Goal: Transaction & Acquisition: Subscribe to service/newsletter

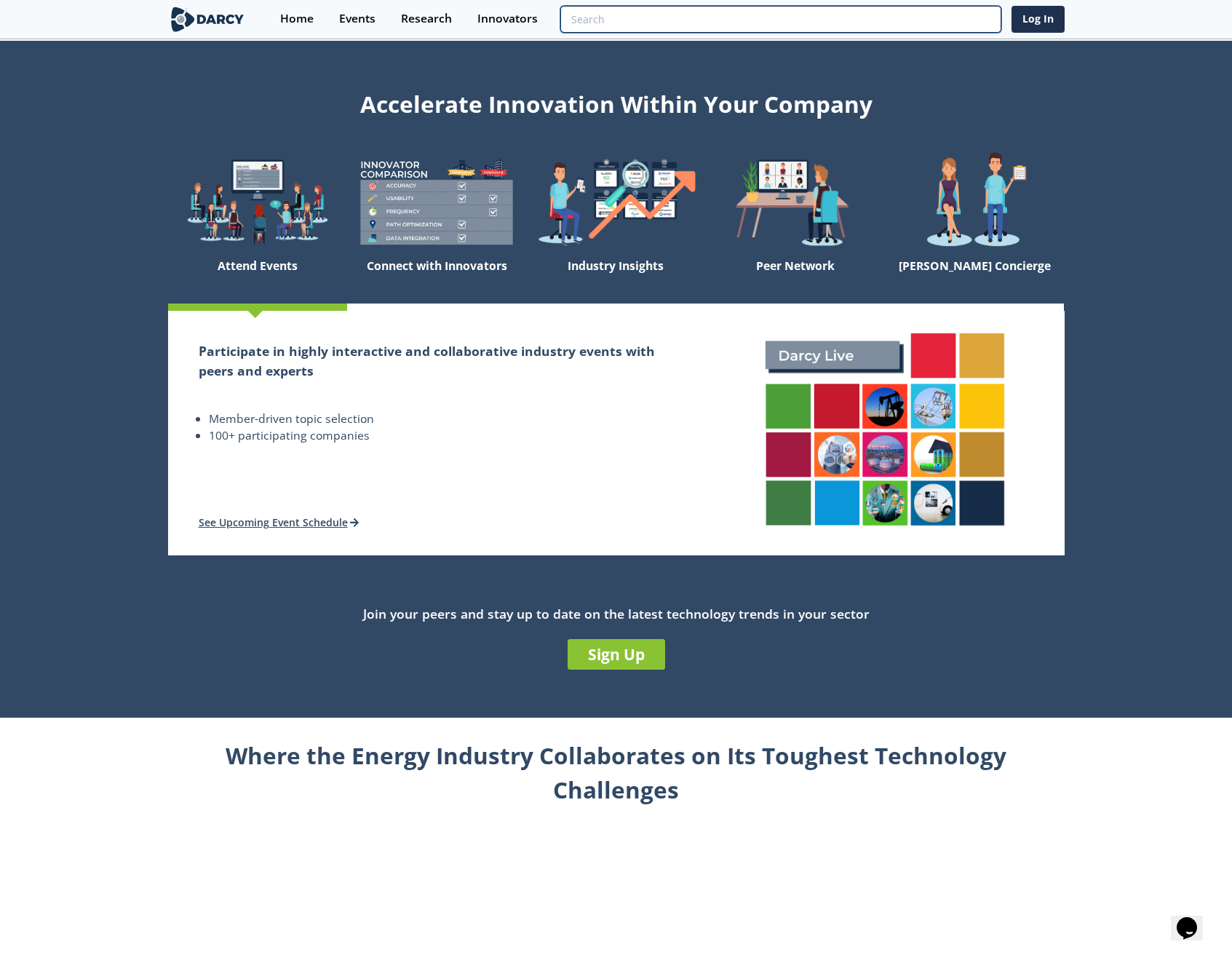
click at [960, 27] on input "search" at bounding box center [780, 19] width 440 height 27
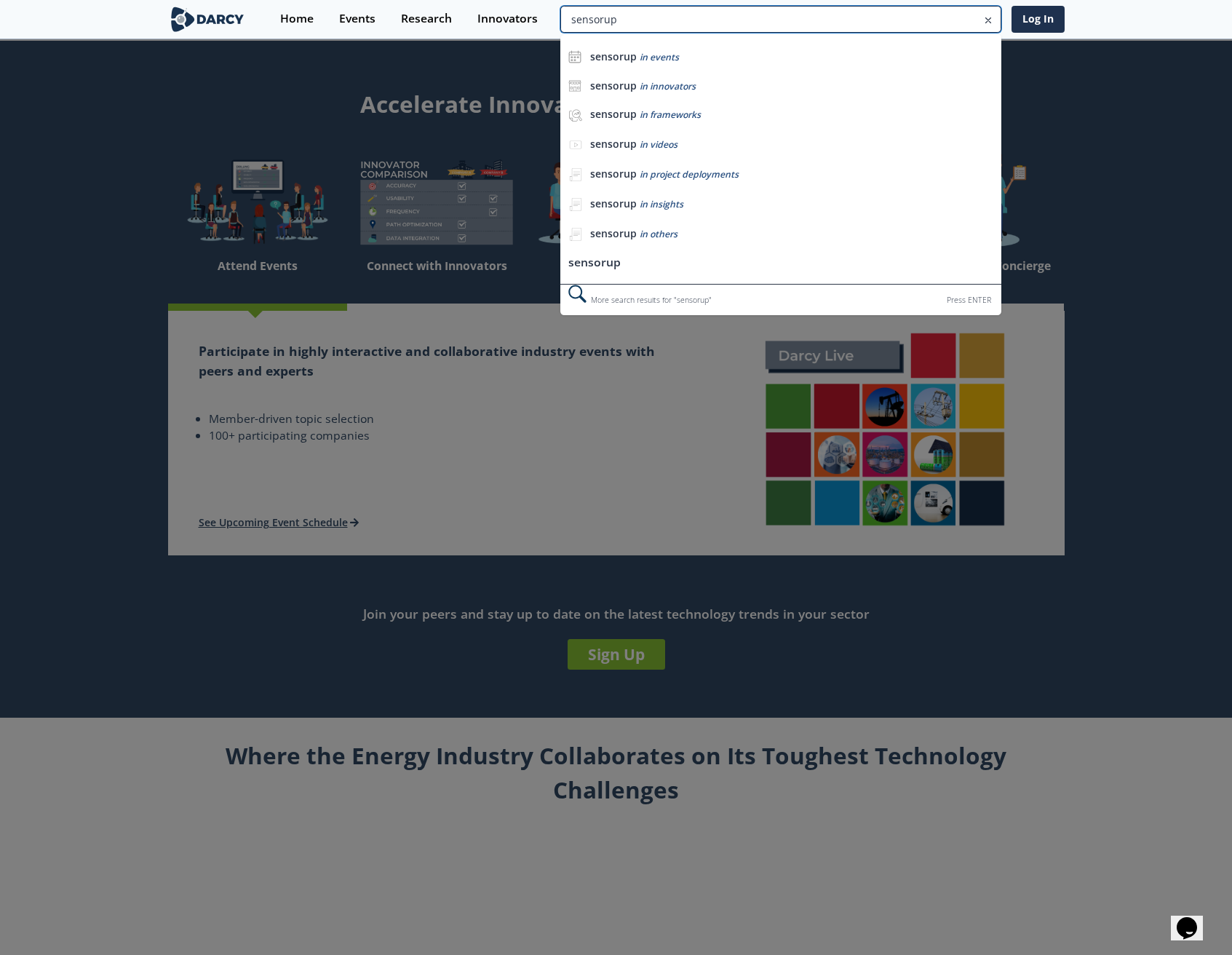
type input "sensorup"
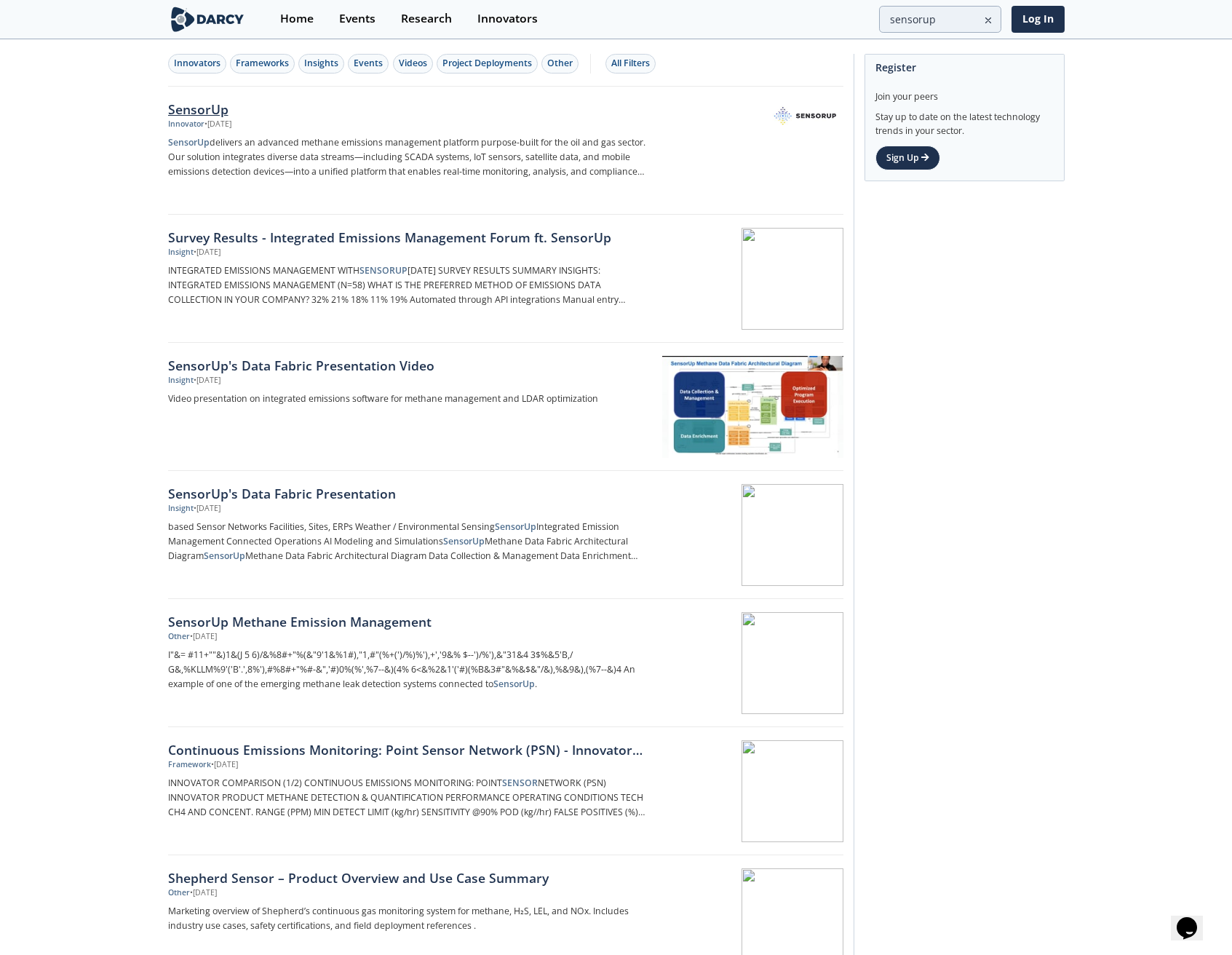
click at [222, 125] on div "• [DATE]" at bounding box center [218, 124] width 27 height 12
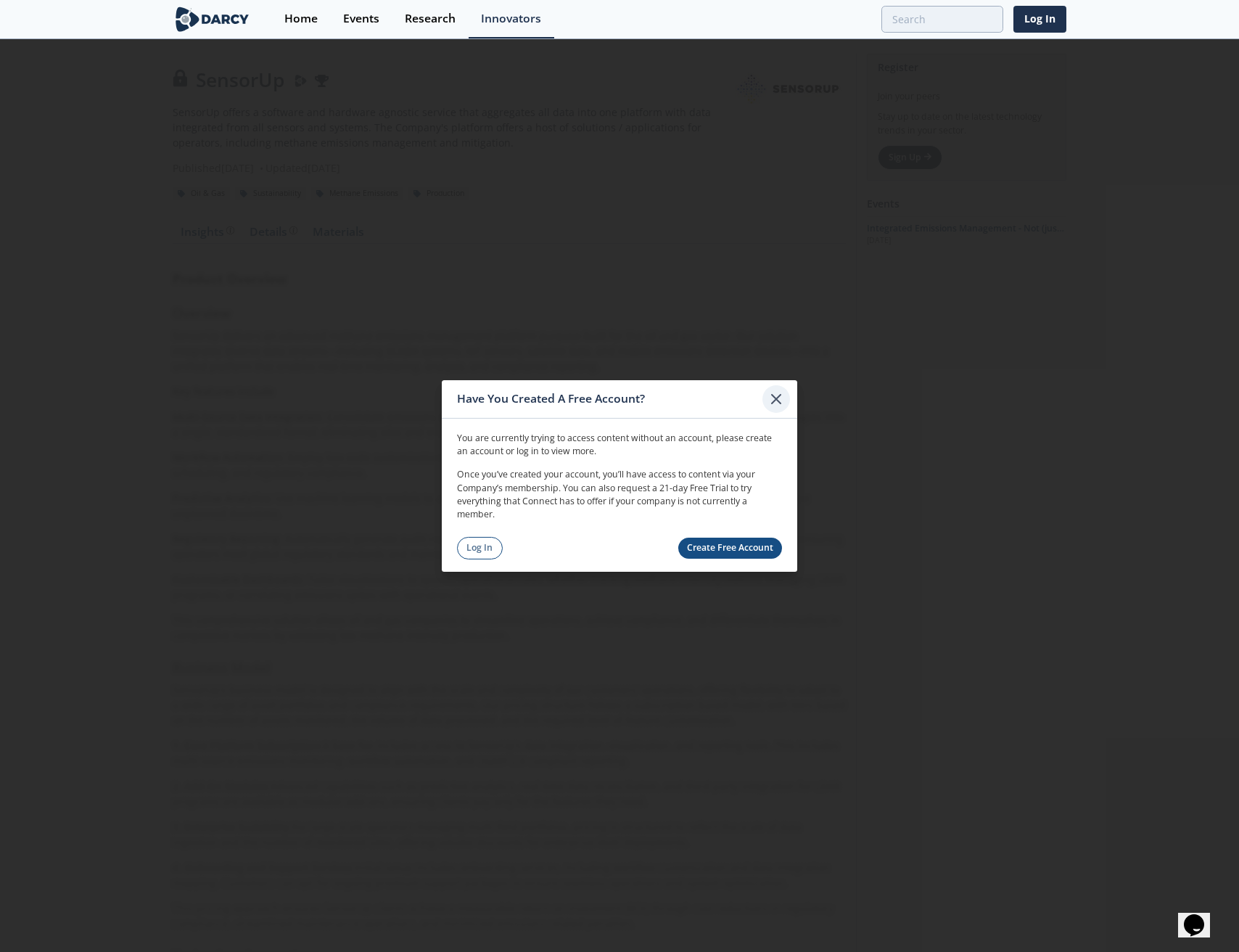
click at [775, 404] on icon at bounding box center [777, 399] width 18 height 18
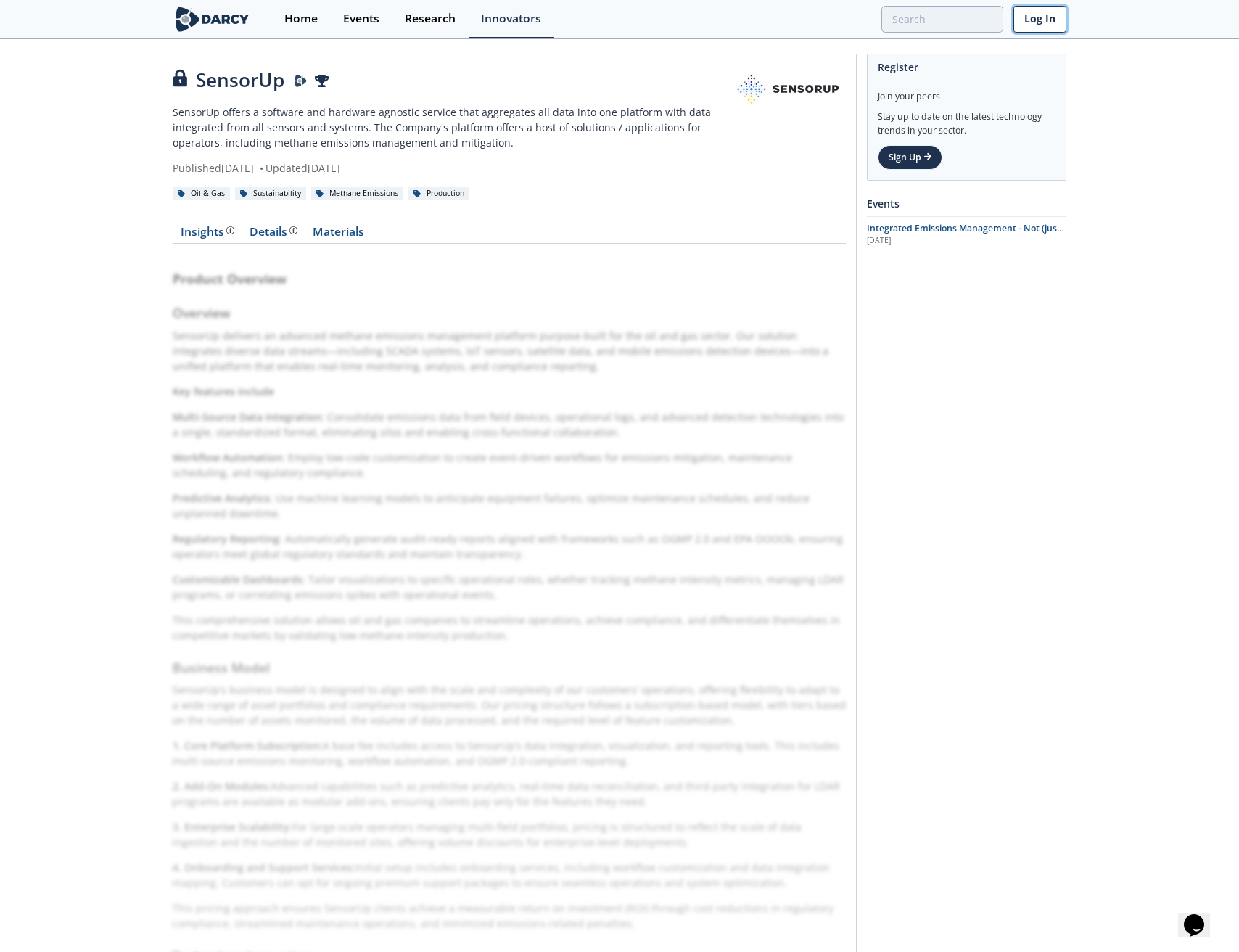
click at [1028, 24] on link "Log In" at bounding box center [1040, 19] width 53 height 27
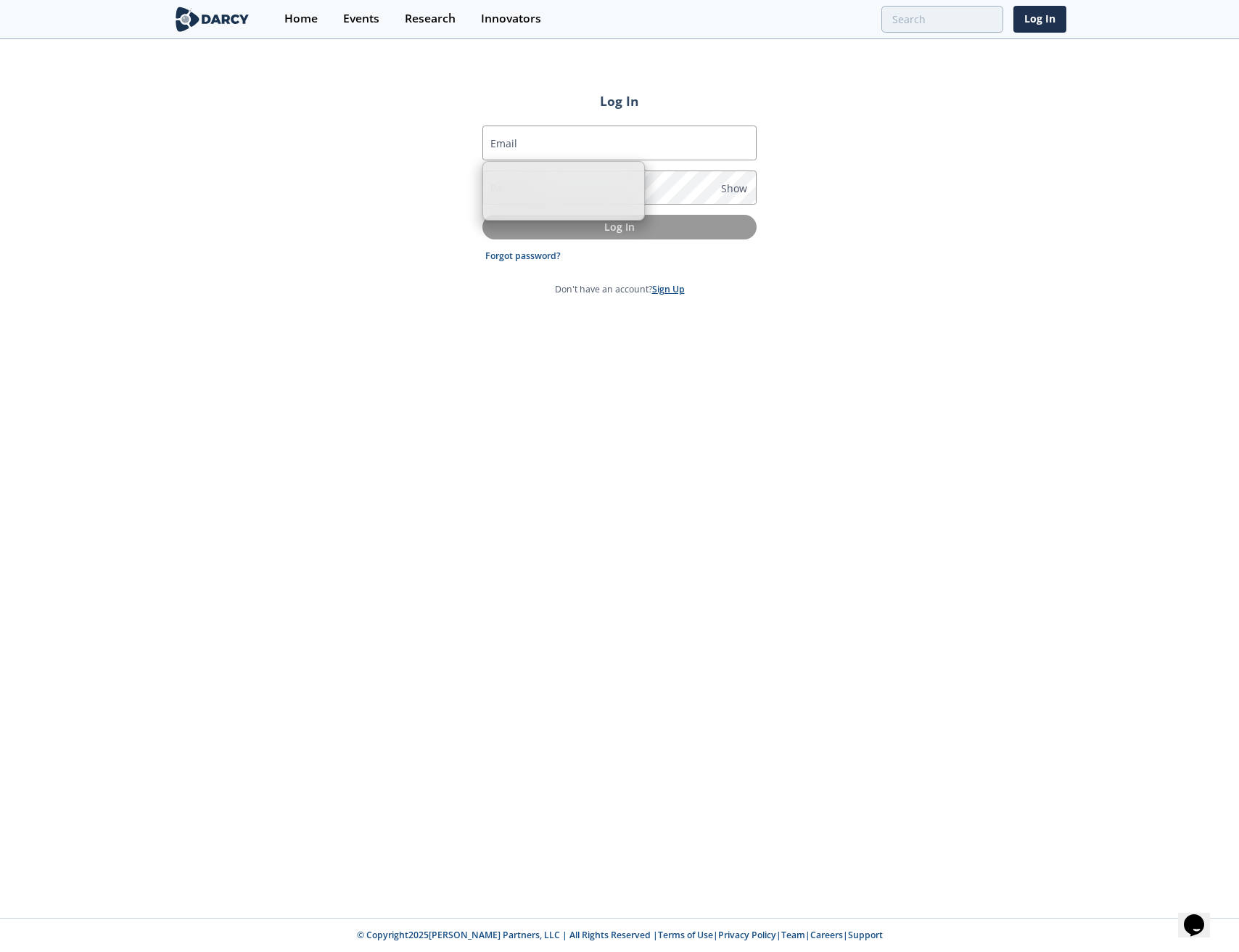
click at [675, 291] on link "Sign Up" at bounding box center [669, 289] width 32 height 12
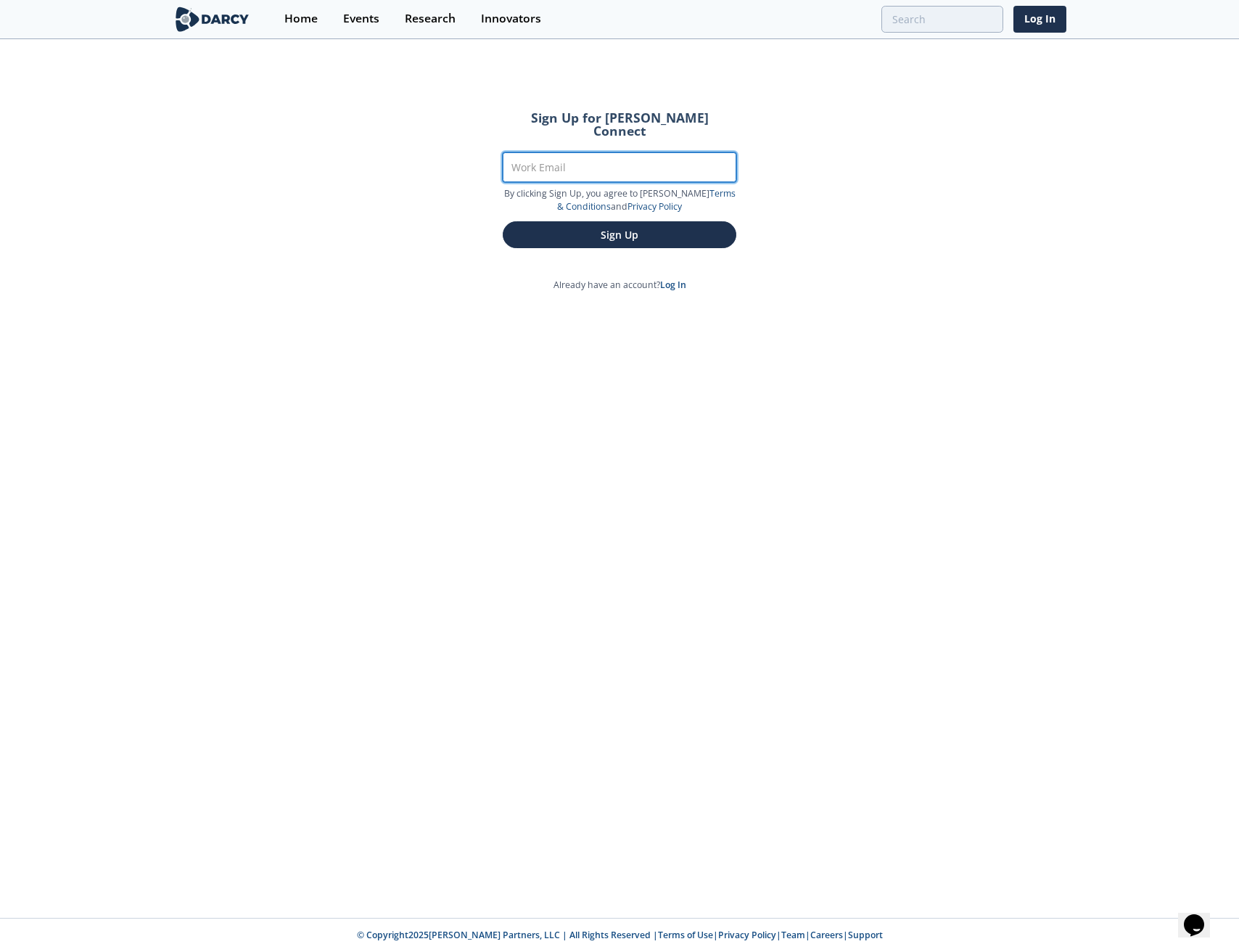
click at [570, 153] on input "Work Email" at bounding box center [620, 167] width 233 height 30
type input "[PERSON_NAME][EMAIL_ADDRESS][DOMAIN_NAME]"
click at [503, 222] on button "Sign Up" at bounding box center [620, 235] width 233 height 27
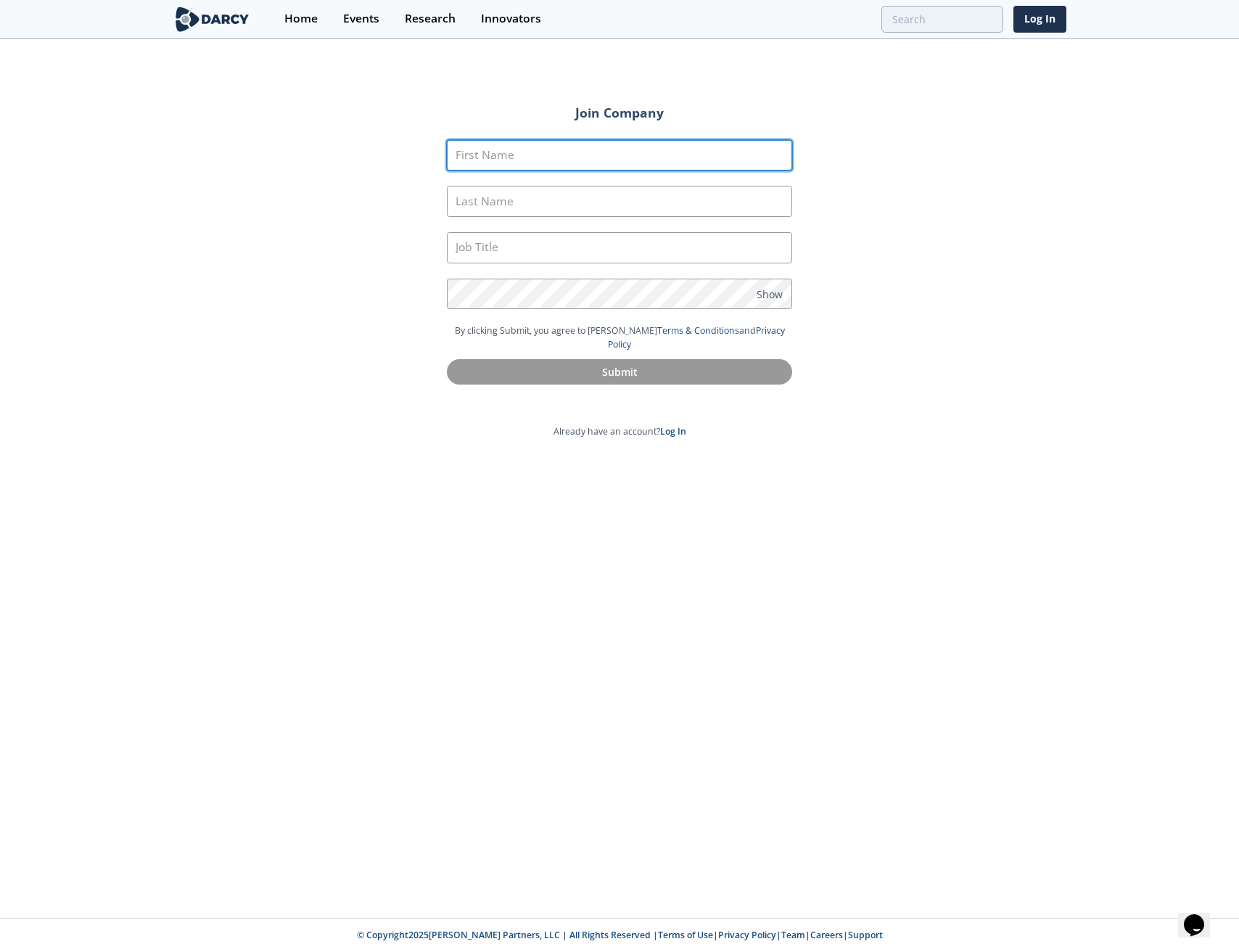
click at [604, 144] on input "First Name" at bounding box center [620, 156] width 346 height 32
type input "[PERSON_NAME]"
type input "Cross"
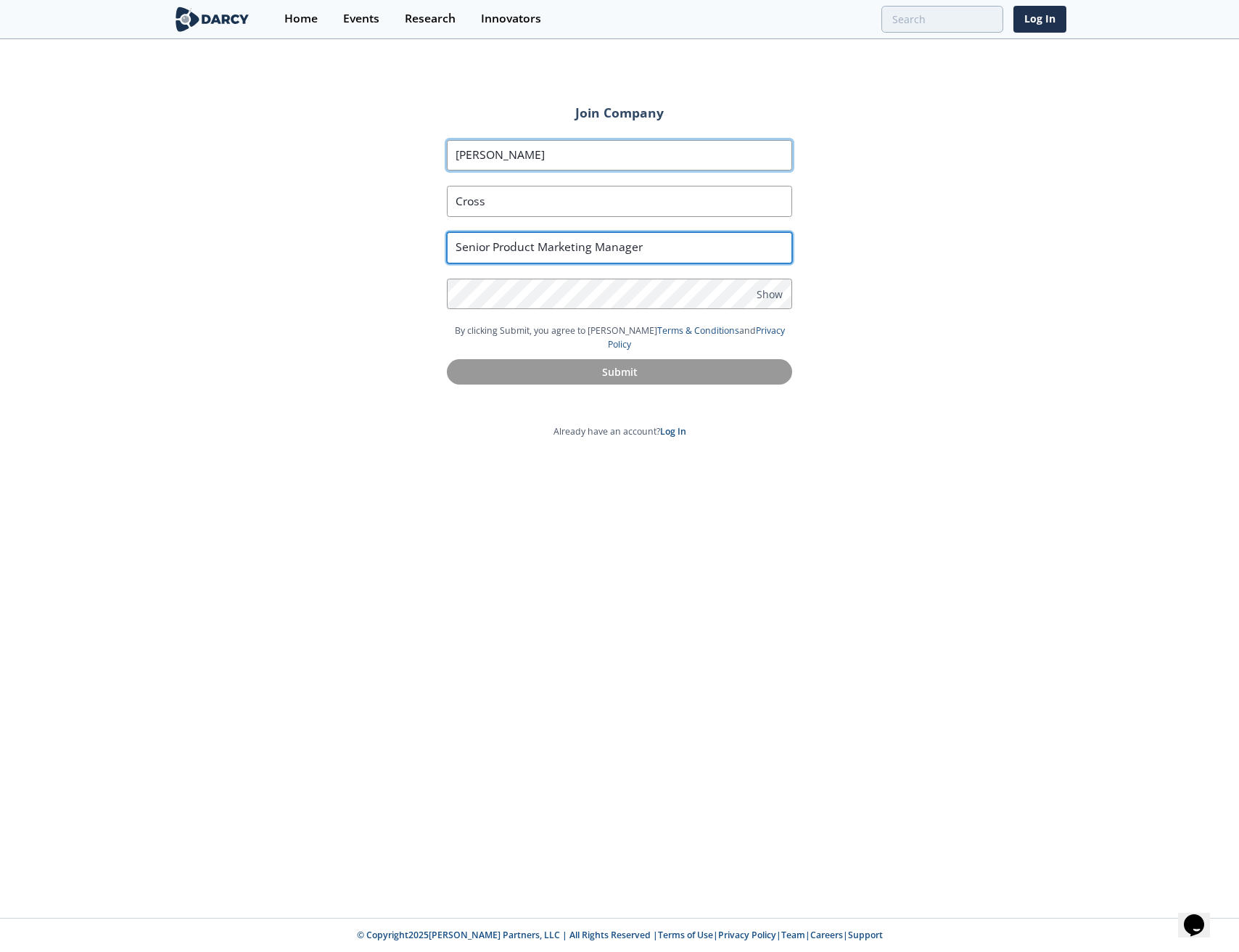
type input "Senior Product Marketing Manager"
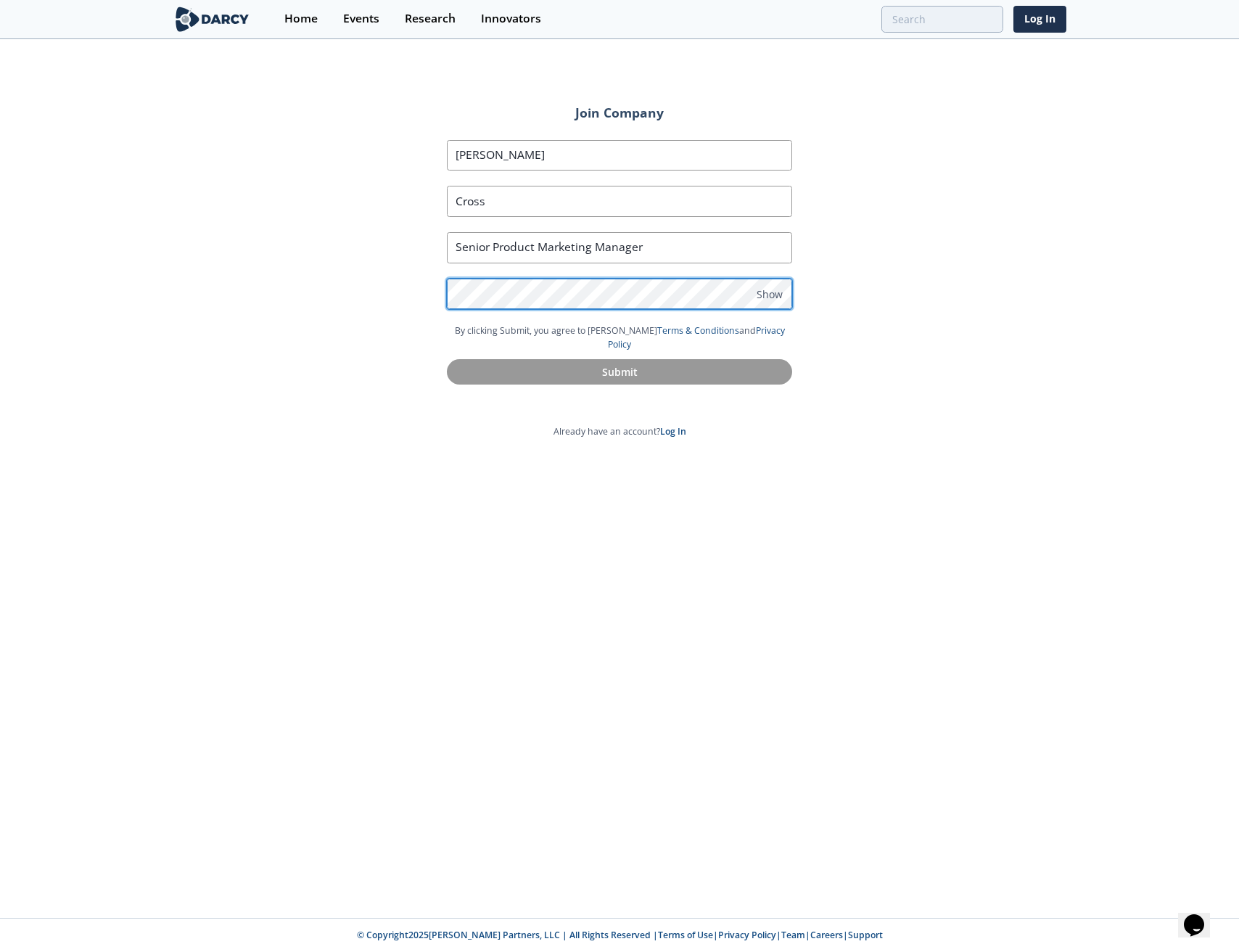
click at [774, 951] on com-1password-button at bounding box center [620, 952] width 1239 height 0
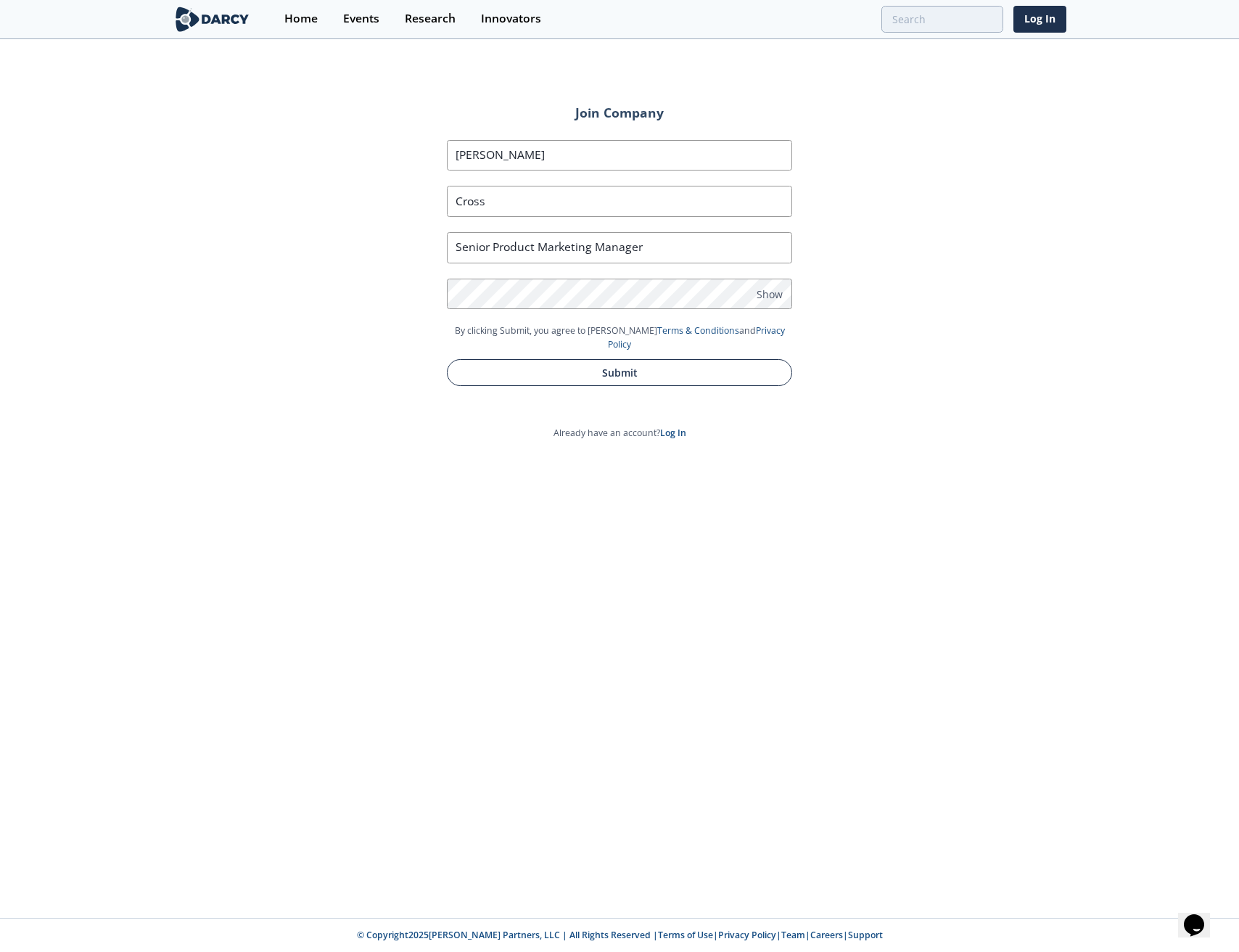
click at [691, 366] on button "Submit" at bounding box center [620, 372] width 346 height 27
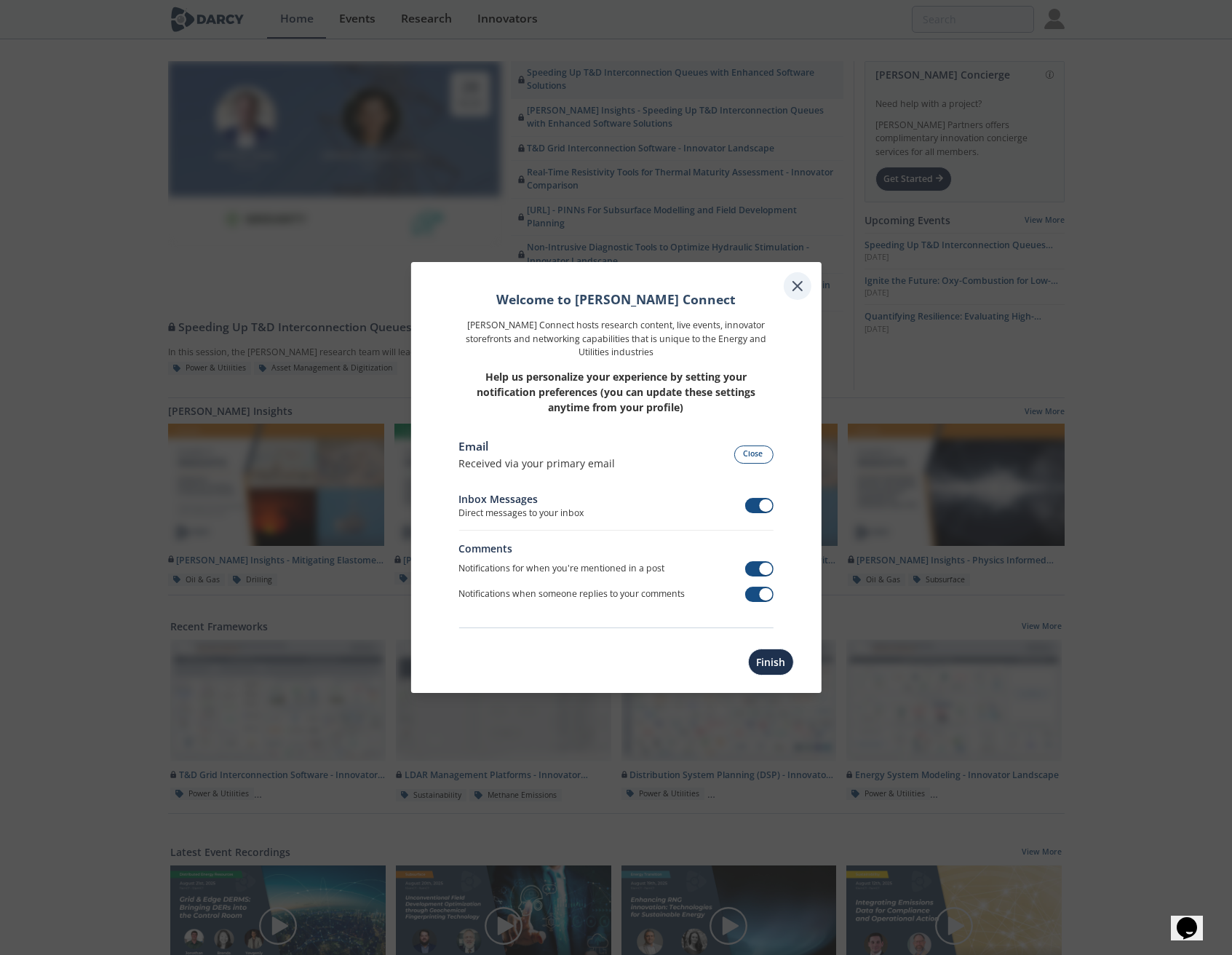
click at [802, 286] on icon at bounding box center [798, 286] width 18 height 18
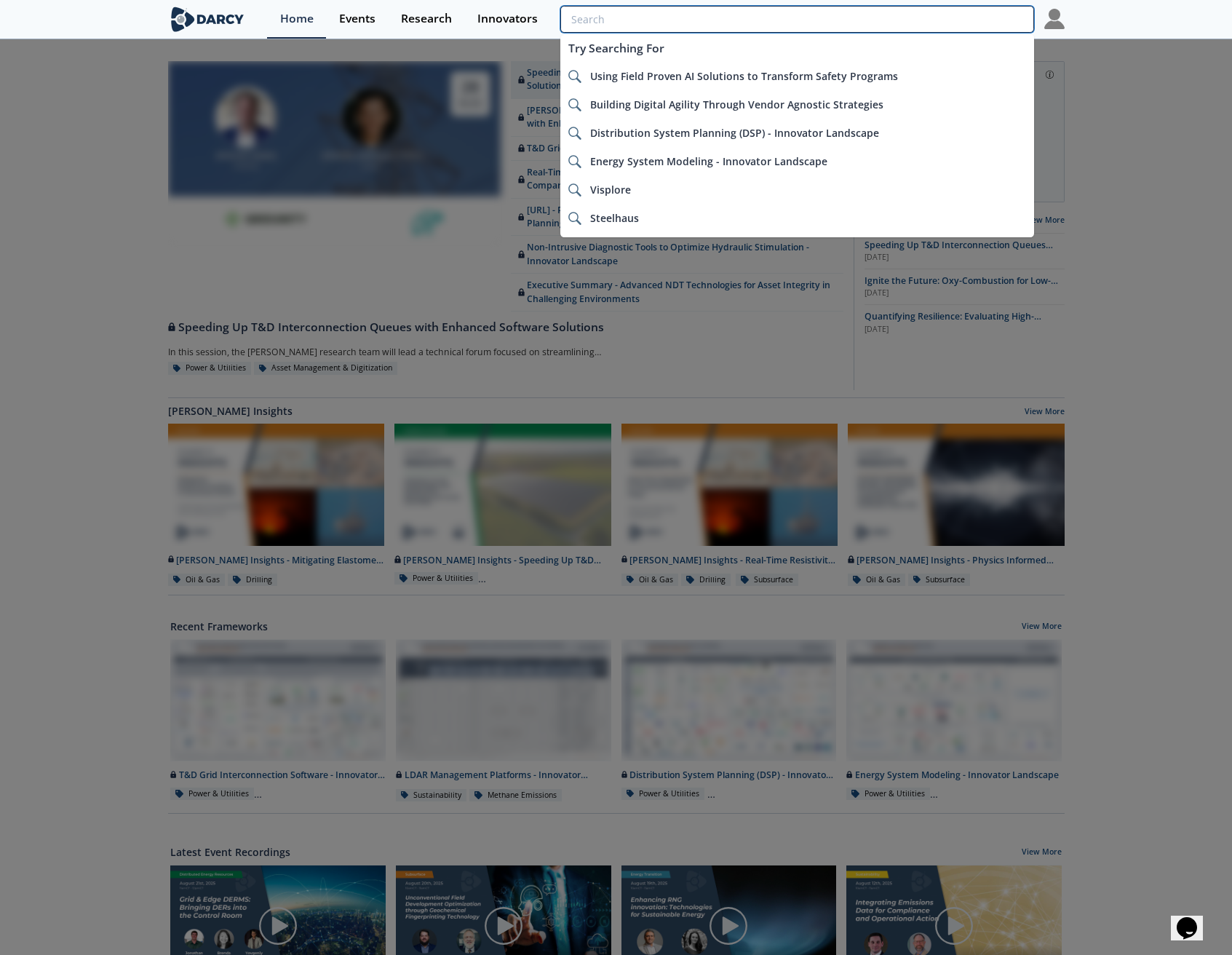
click at [941, 29] on input "search" at bounding box center [796, 19] width 473 height 27
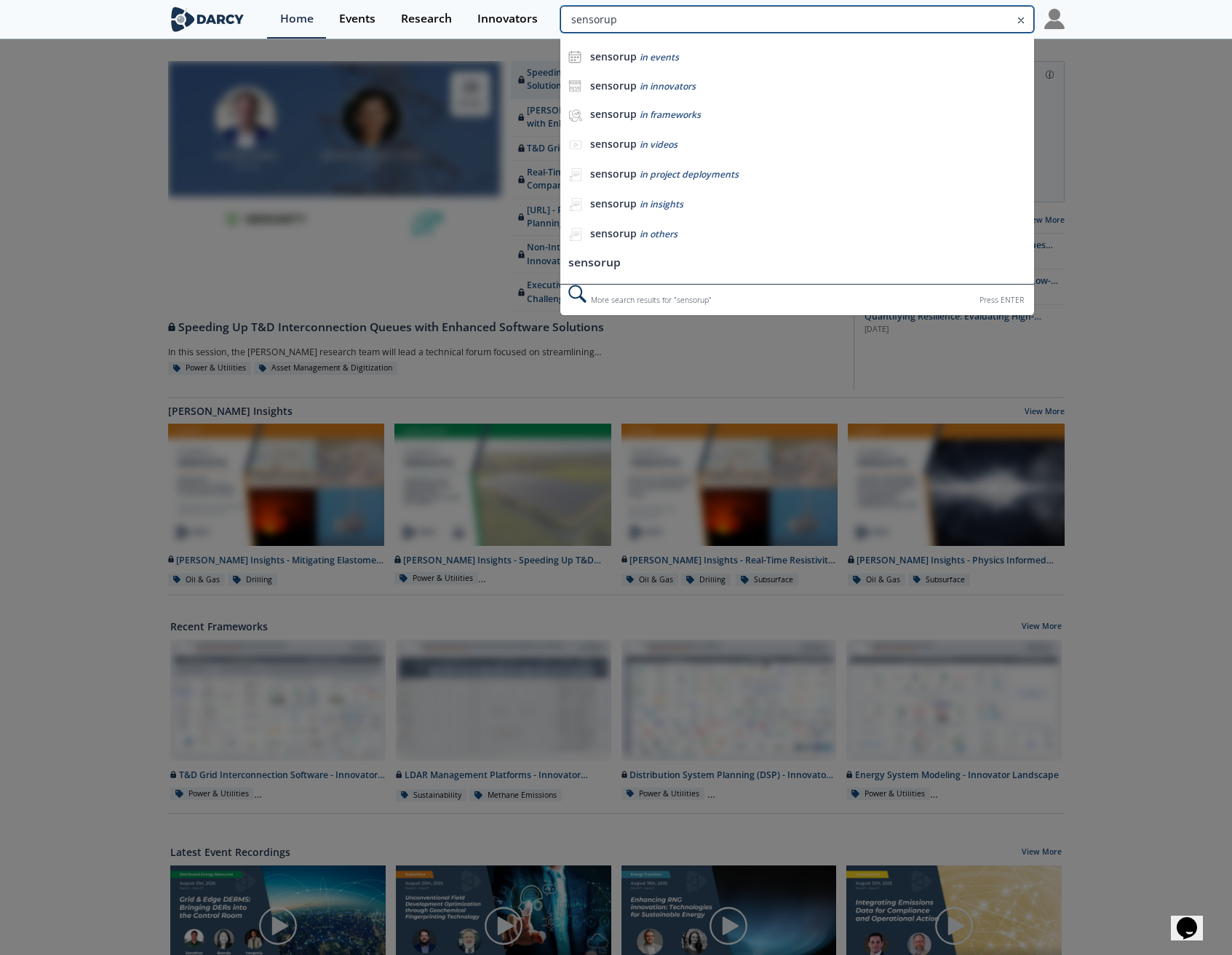
type input "sensorup"
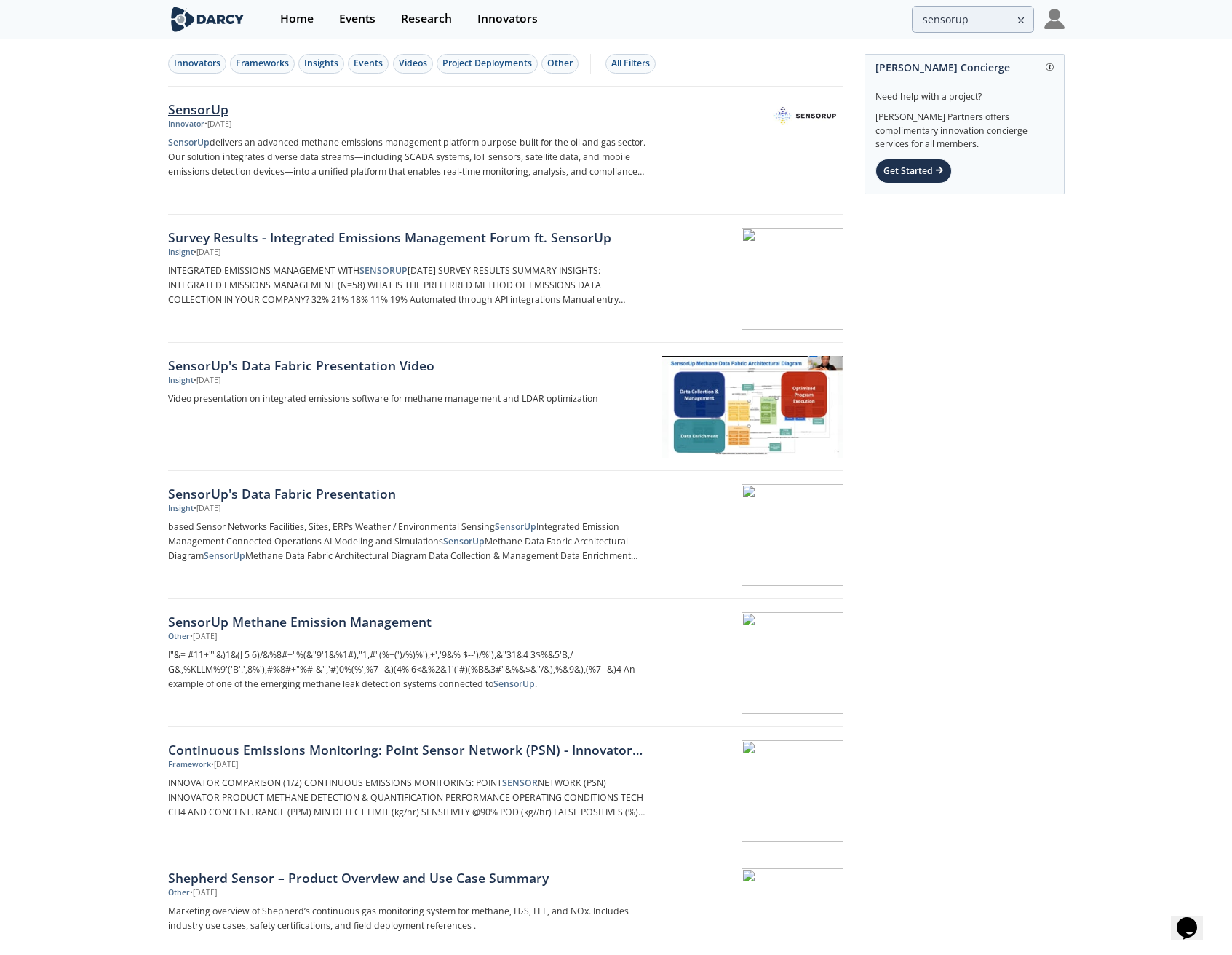
click at [219, 96] on link "SensorUp Innovator • [DATE] SensorUp delivers an advanced methane emissions man…" at bounding box center [505, 151] width 675 height 128
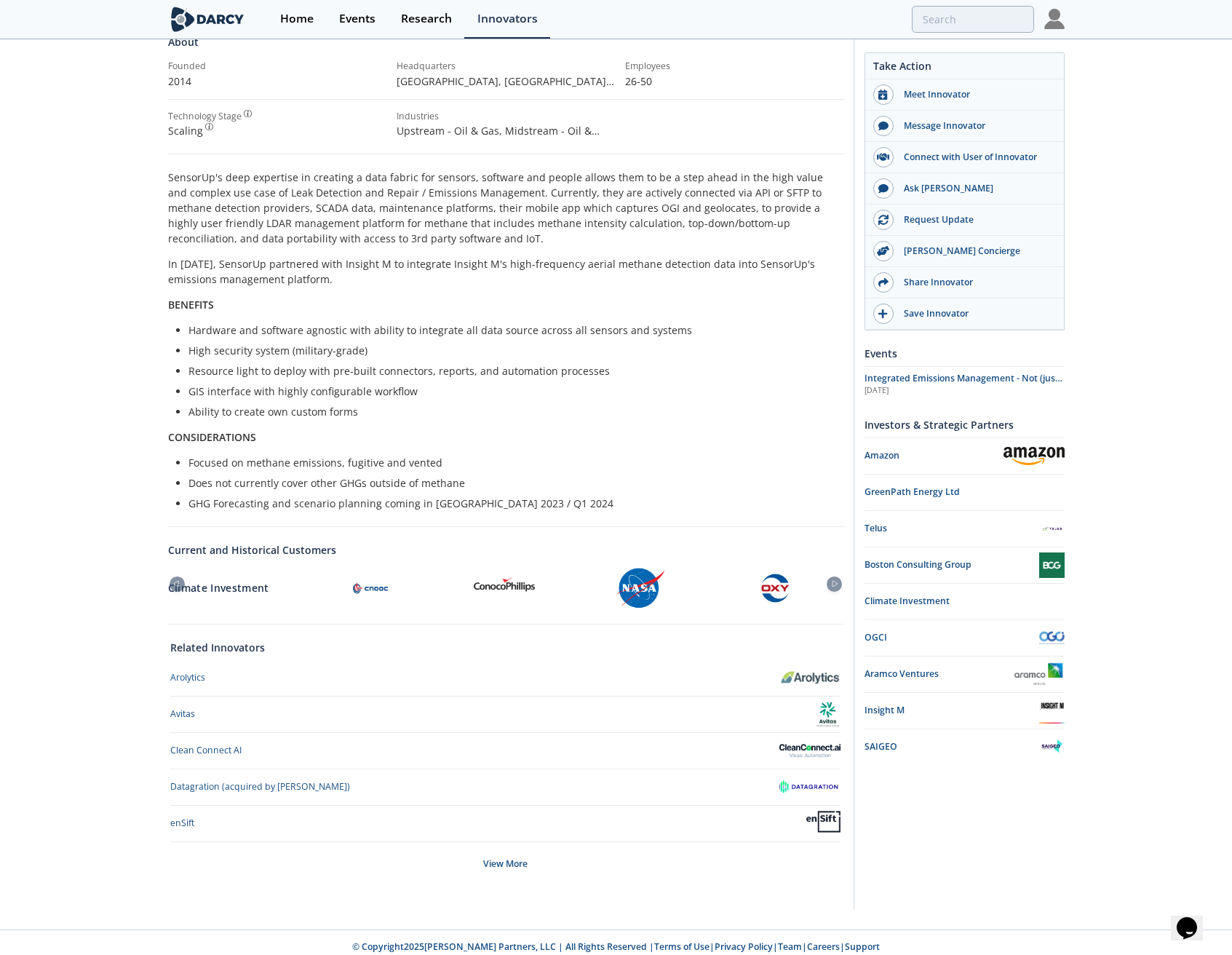
scroll to position [234, 0]
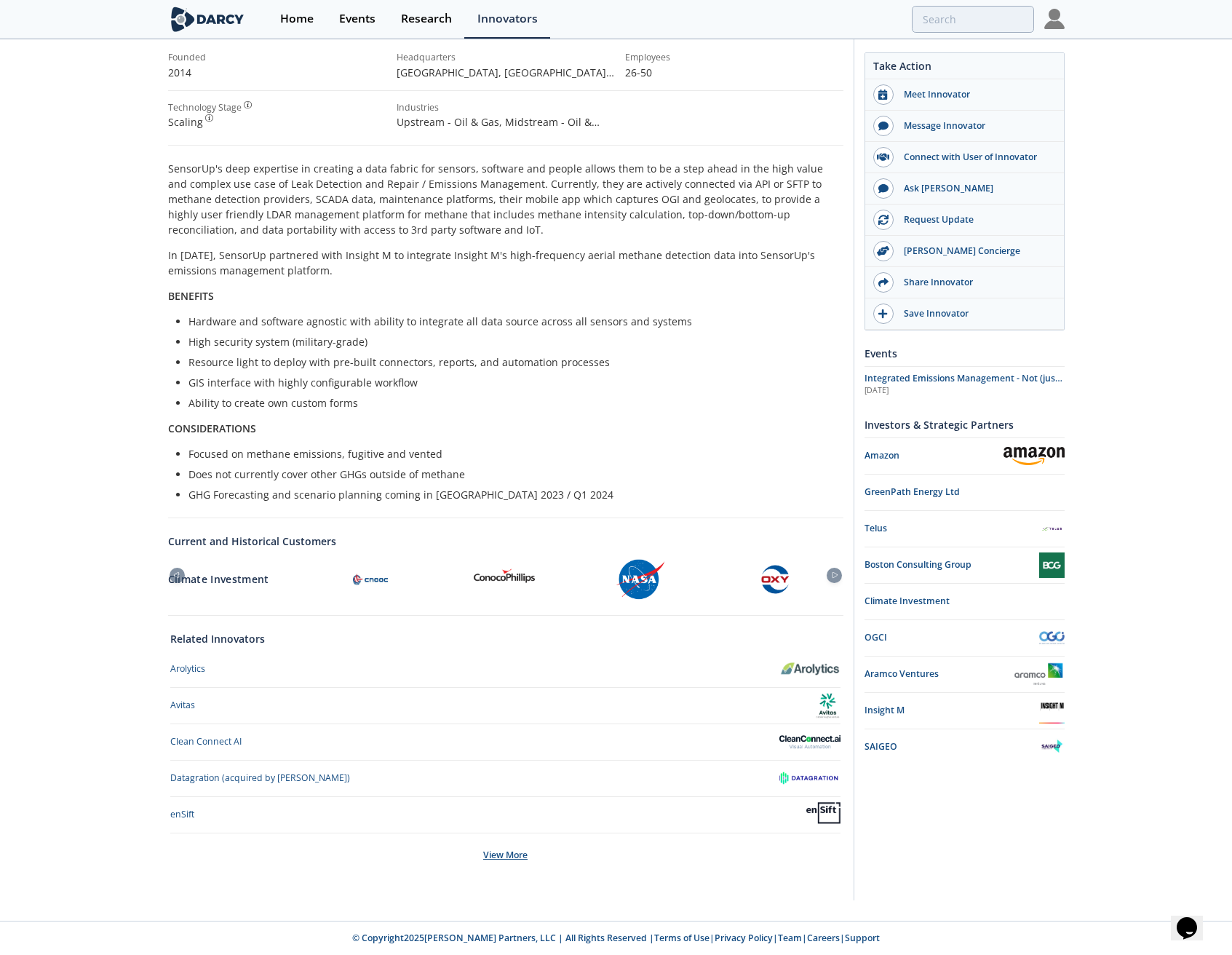
click at [507, 852] on div "View More" at bounding box center [505, 855] width 670 height 43
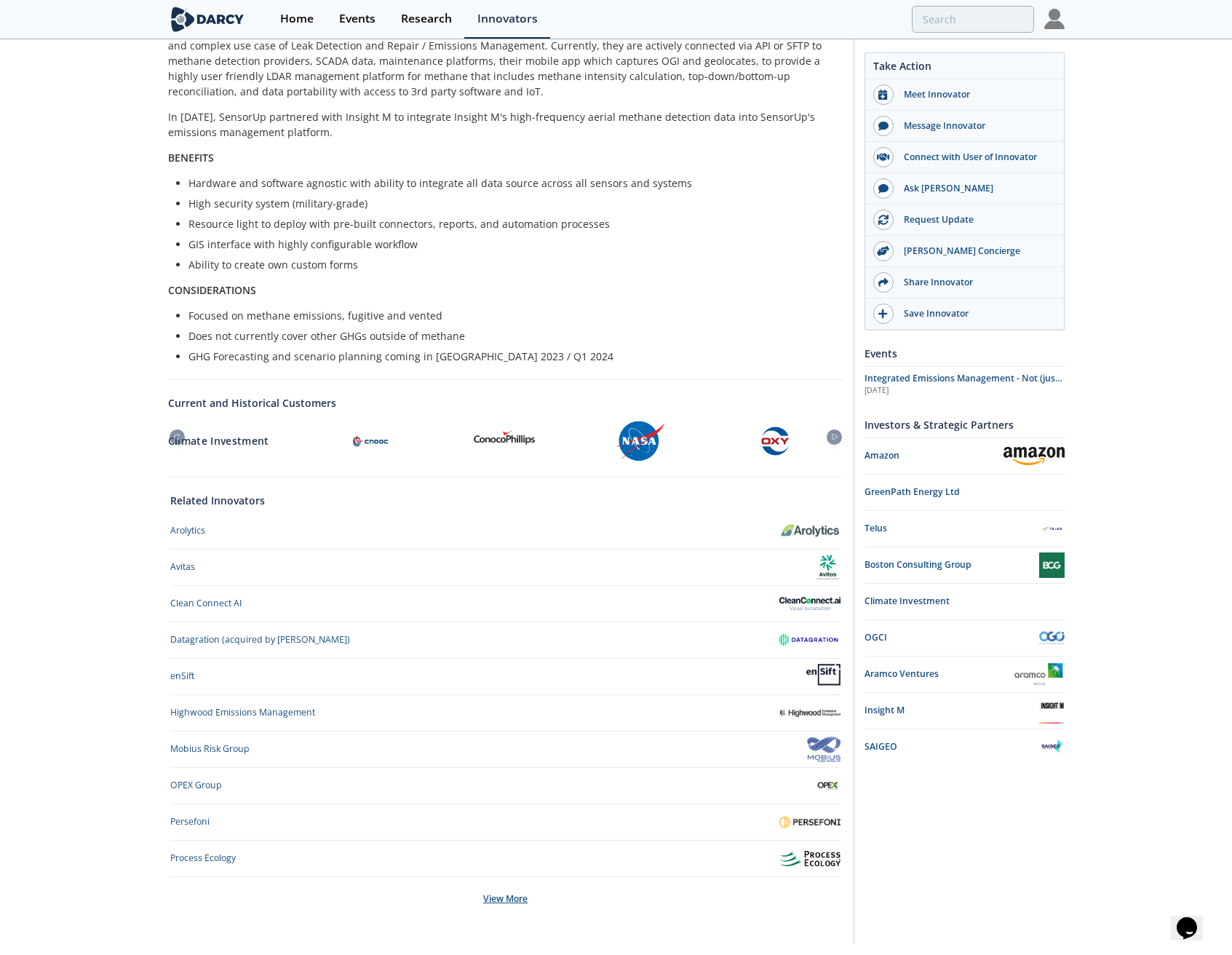
scroll to position [416, 0]
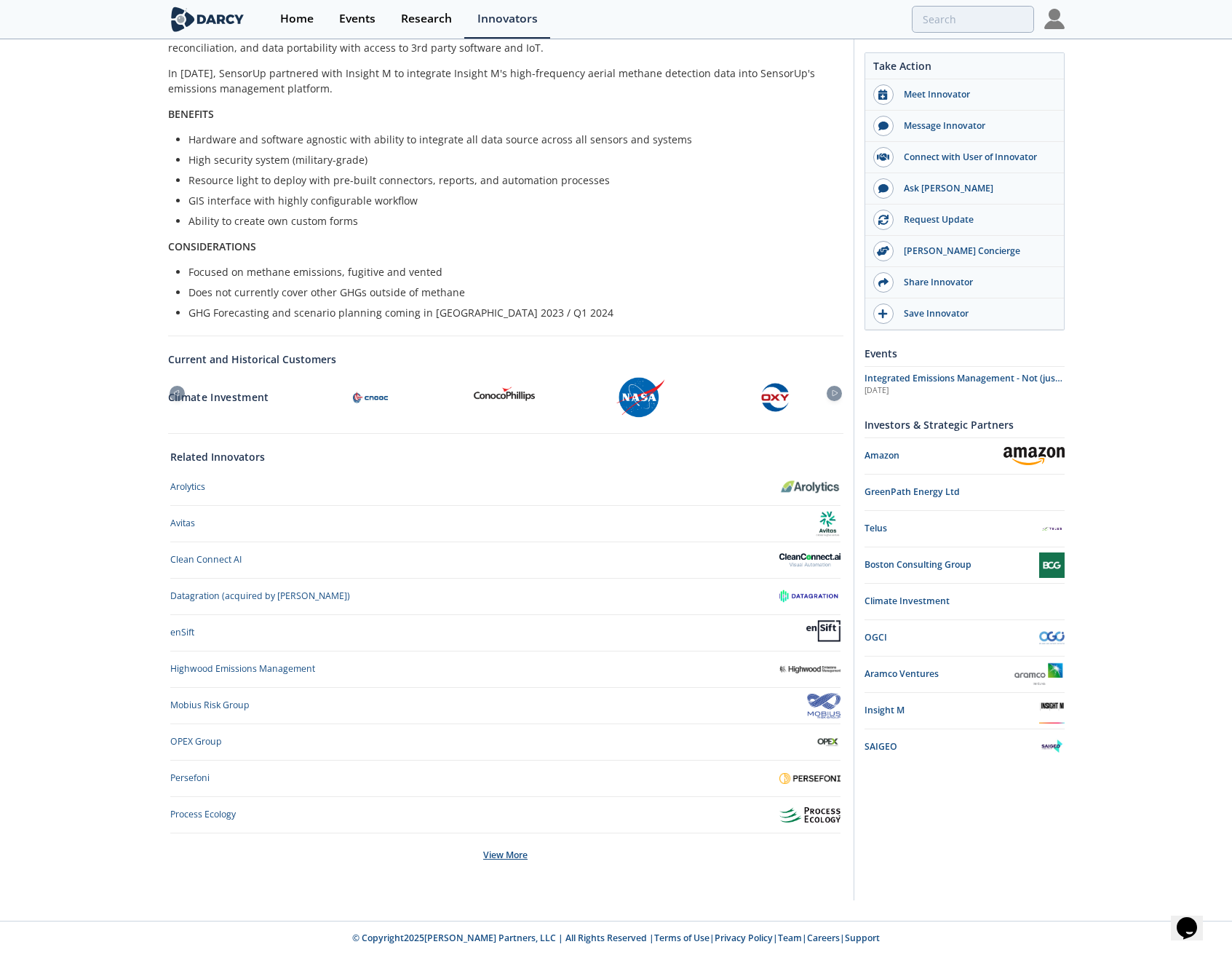
click at [521, 867] on div "View More" at bounding box center [505, 855] width 670 height 43
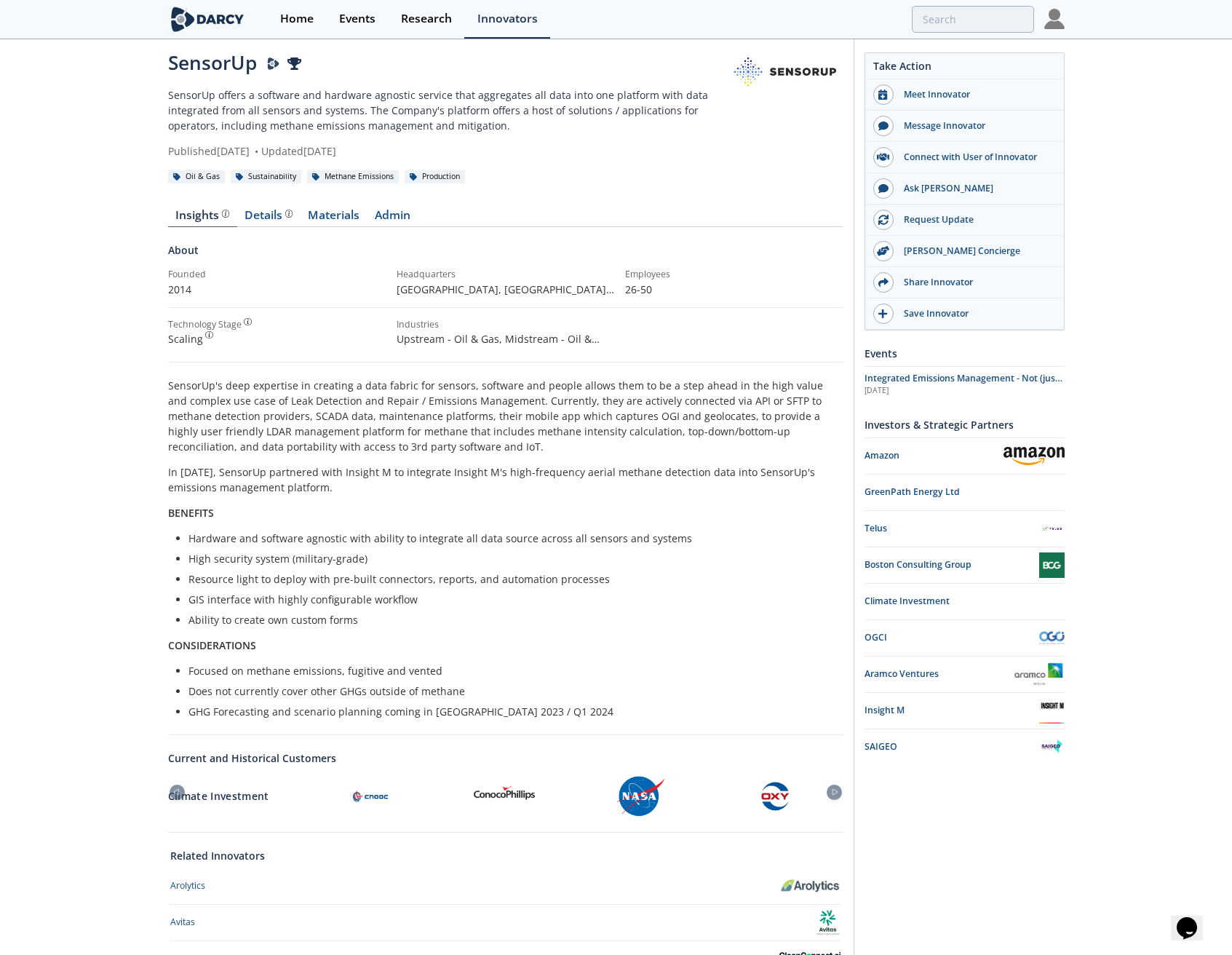
scroll to position [0, 0]
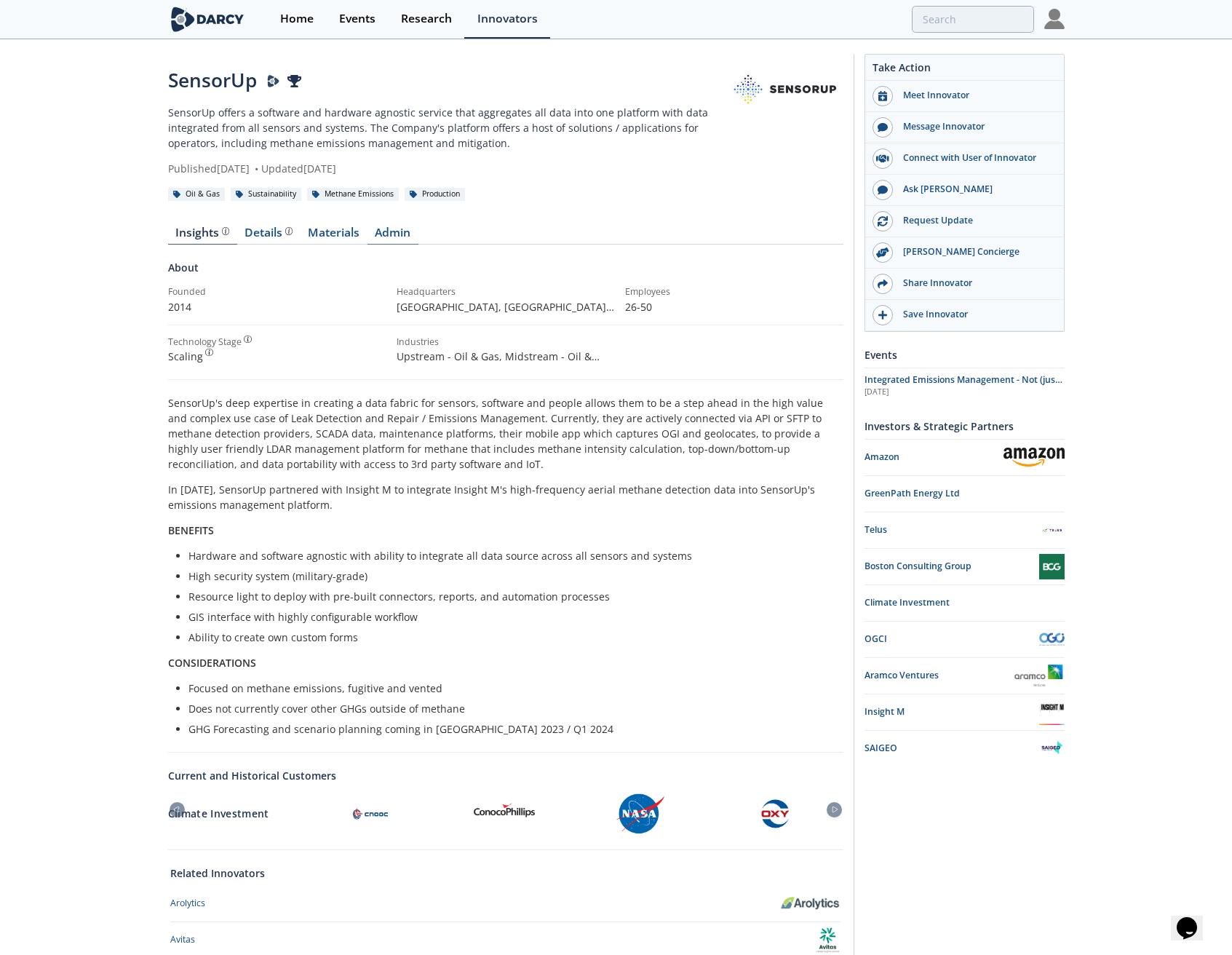
click at [386, 227] on link "Admin" at bounding box center [392, 236] width 51 height 18
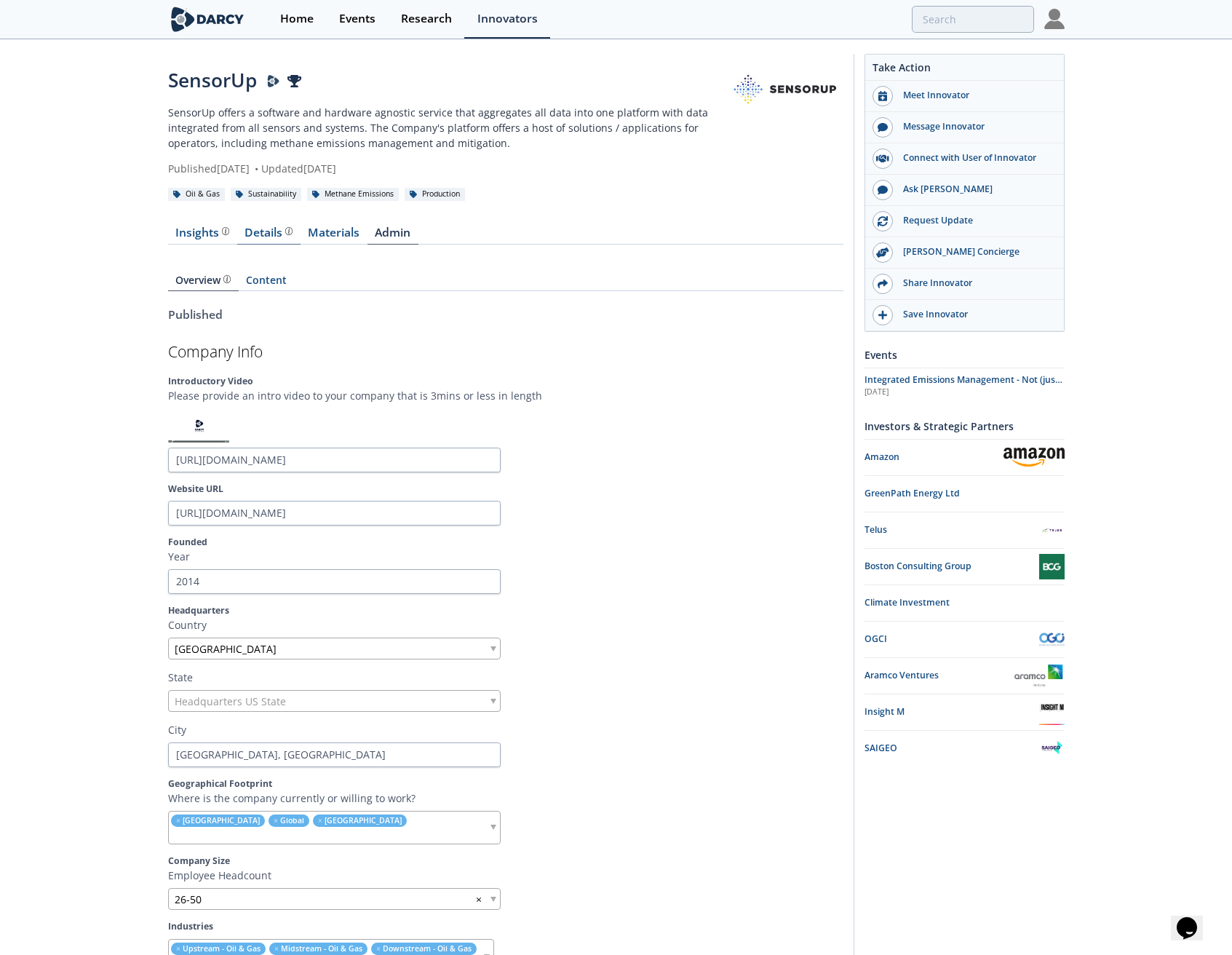
click at [261, 236] on div "Details" at bounding box center [268, 233] width 48 height 12
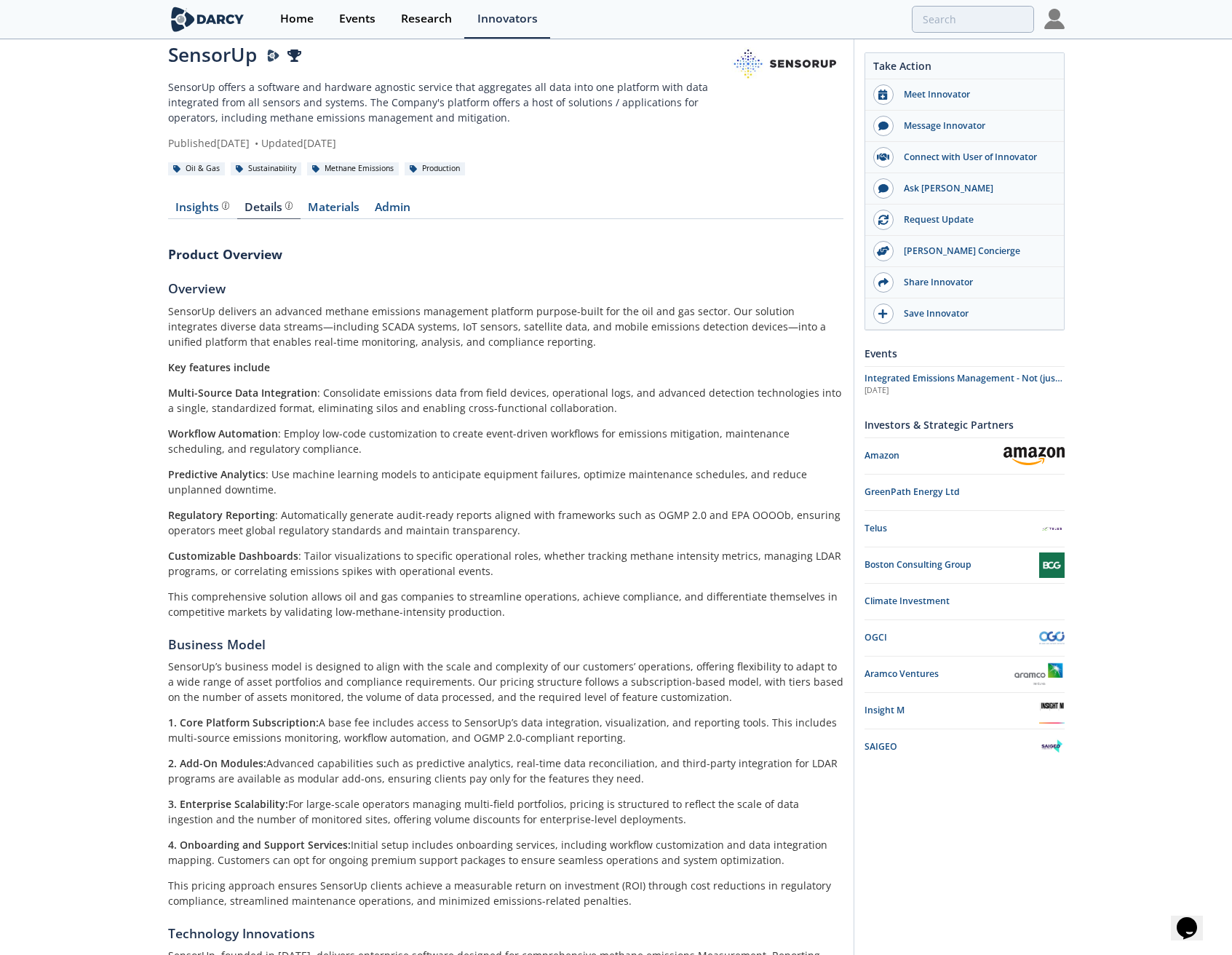
scroll to position [27, 0]
click at [343, 208] on link "Materials" at bounding box center [333, 210] width 67 height 18
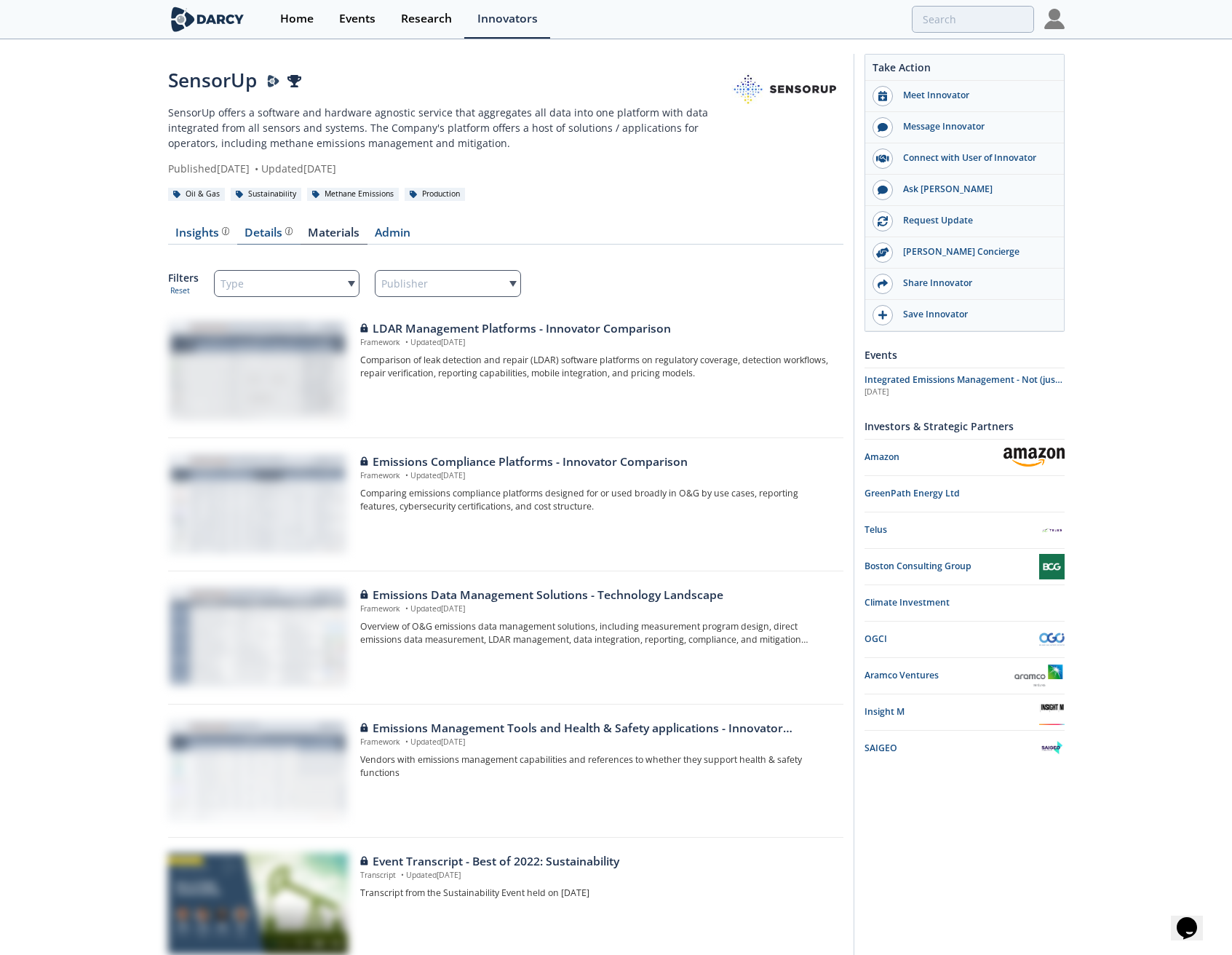
click at [258, 232] on div "Details" at bounding box center [268, 233] width 48 height 12
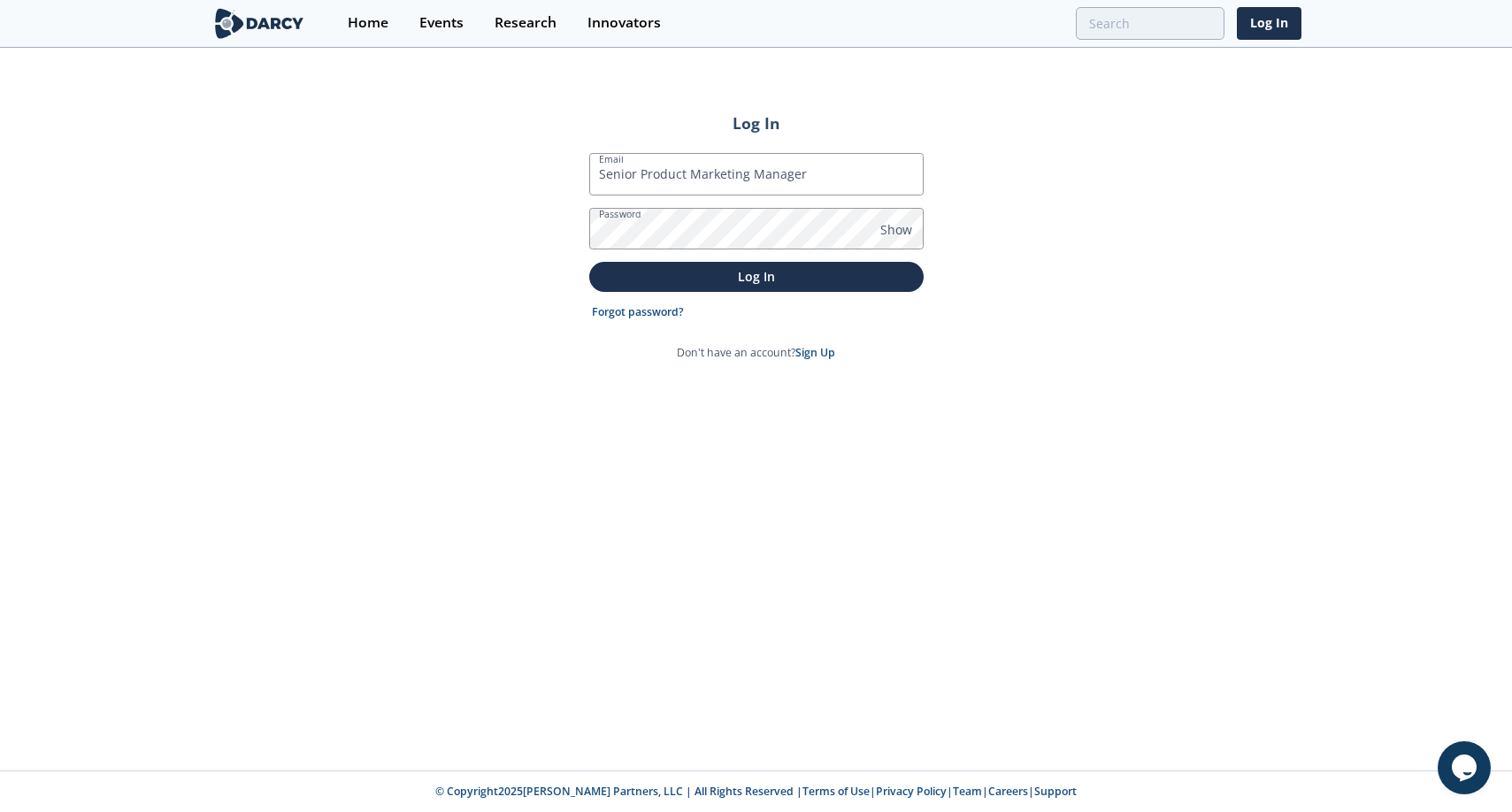
click at [1055, 303] on div "Log In Email Senior Product Marketing Manager Password Show Log In Forgot passw…" at bounding box center [756, 410] width 1512 height 722
click at [842, 278] on p "Log In" at bounding box center [756, 277] width 310 height 19
click at [750, 184] on input "Senior Product Marketing Manager" at bounding box center [756, 174] width 335 height 42
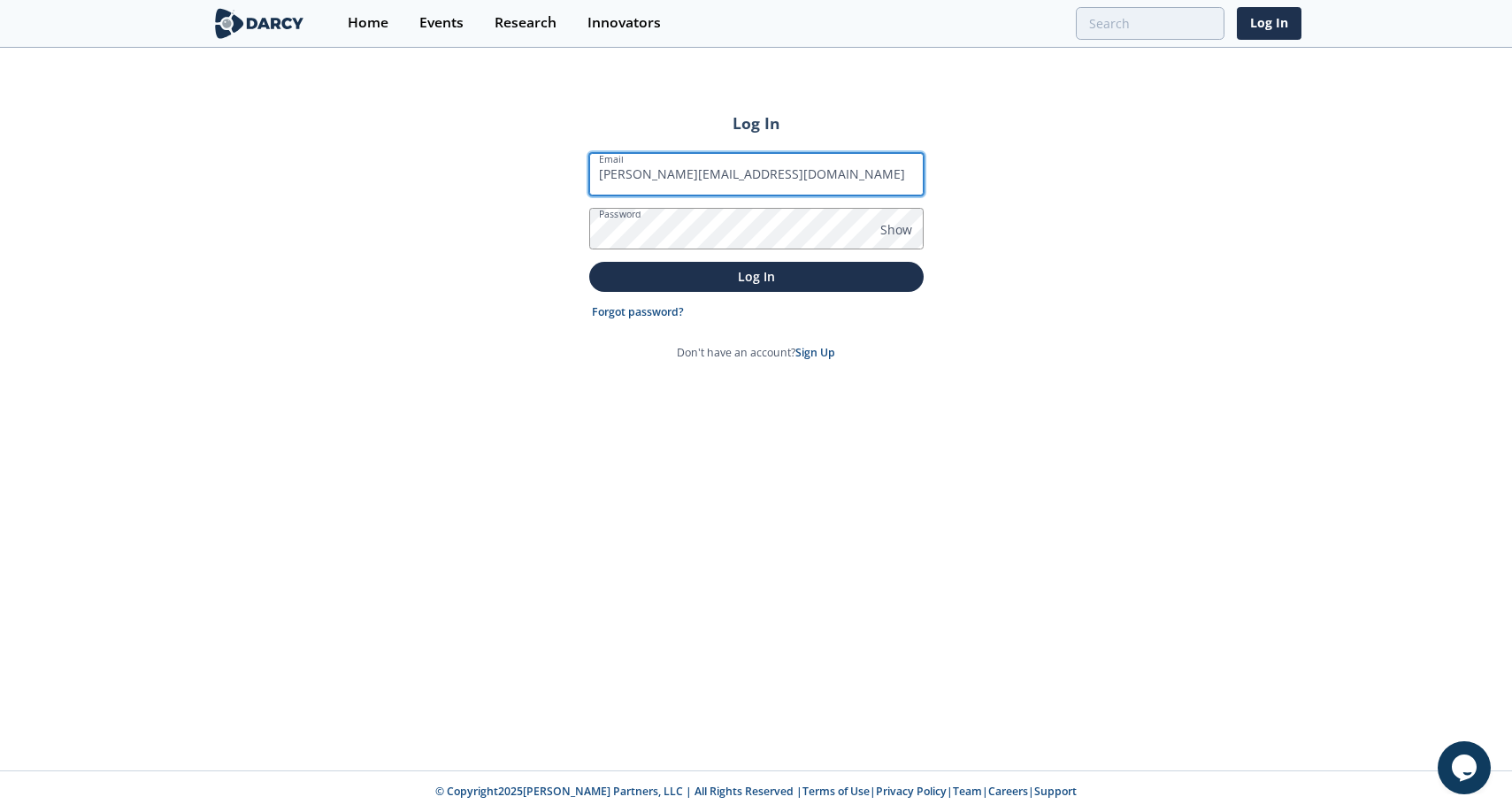
type input "[PERSON_NAME][EMAIL_ADDRESS][DOMAIN_NAME]"
click at [589, 262] on button "Log In" at bounding box center [756, 277] width 335 height 30
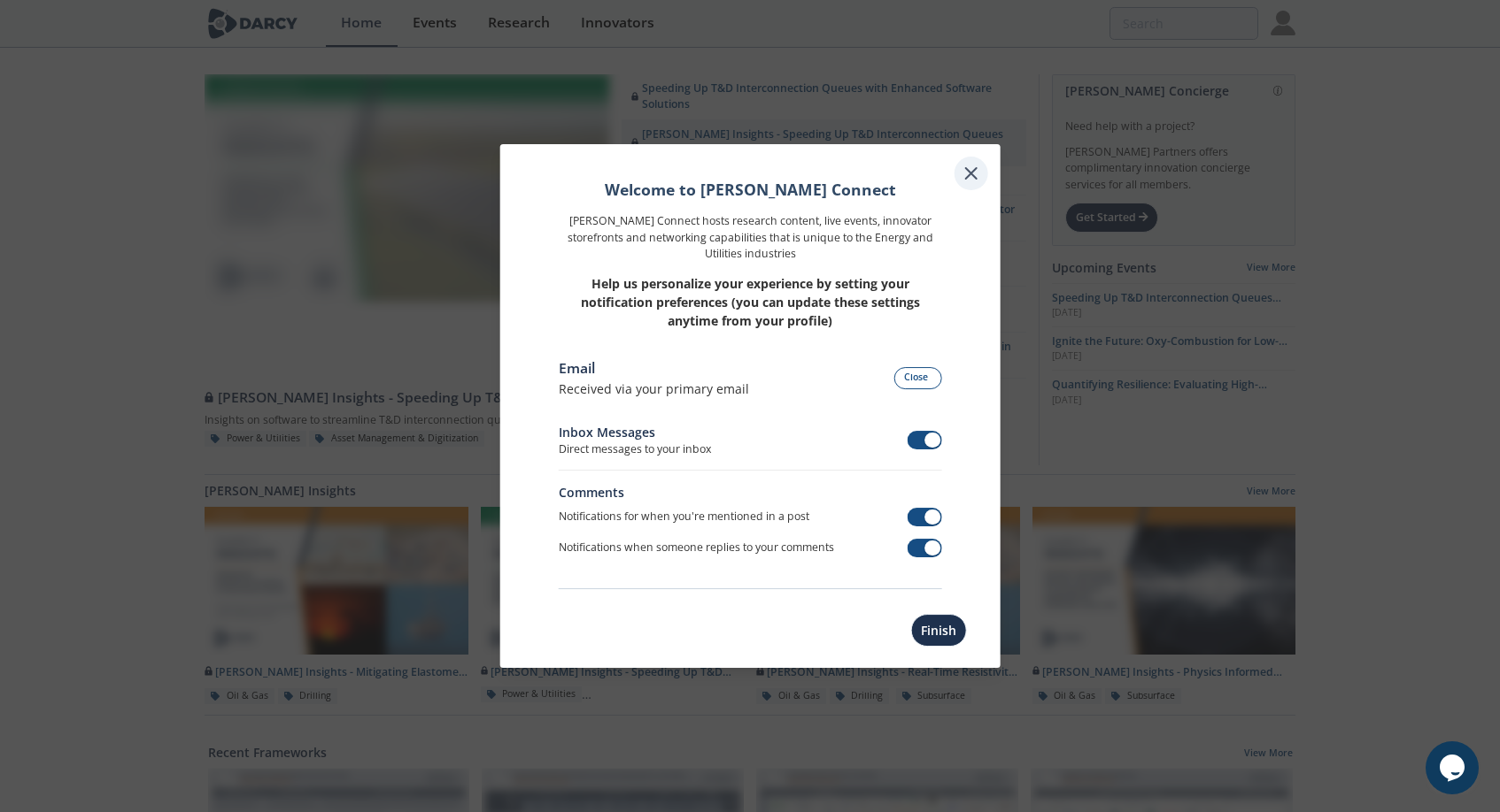
click at [962, 176] on icon at bounding box center [971, 174] width 21 height 21
